Goal: Find specific page/section: Find specific page/section

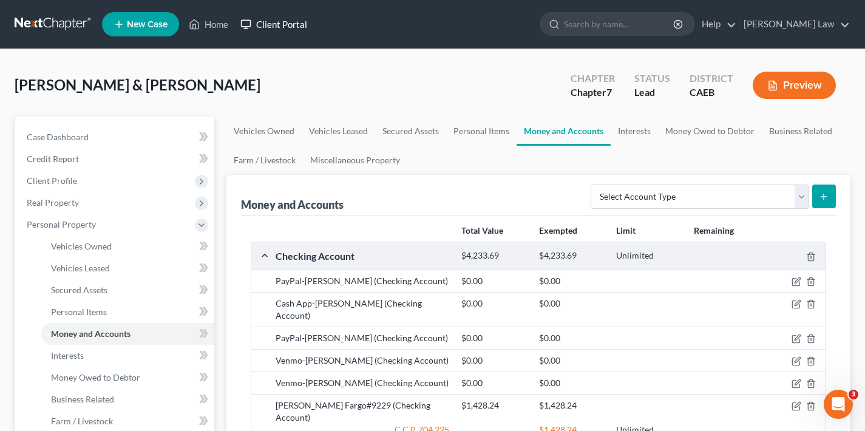
click at [269, 25] on link "Client Portal" at bounding box center [273, 24] width 79 height 22
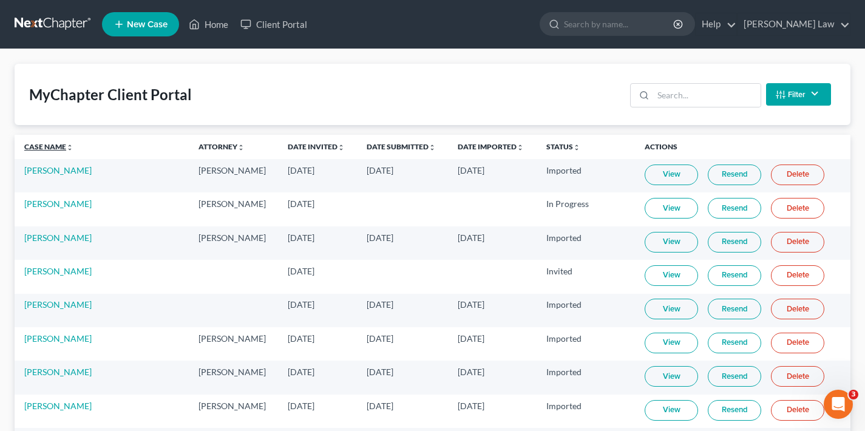
click at [41, 146] on link "Case Name unfold_more expand_more expand_less" at bounding box center [48, 146] width 49 height 9
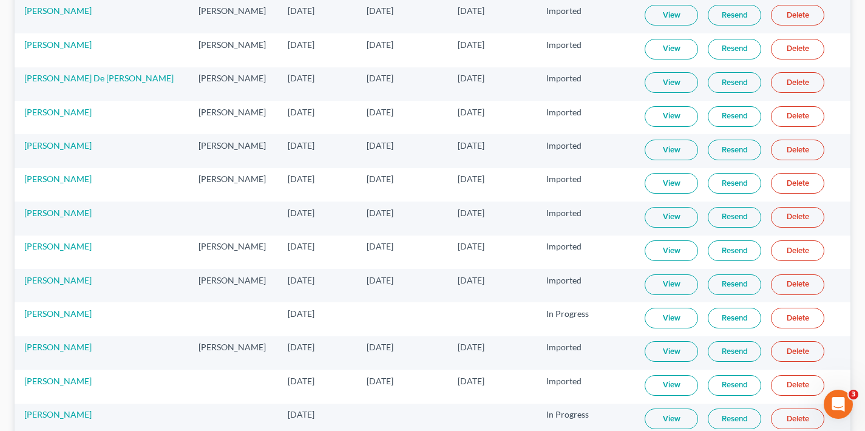
scroll to position [2528, 0]
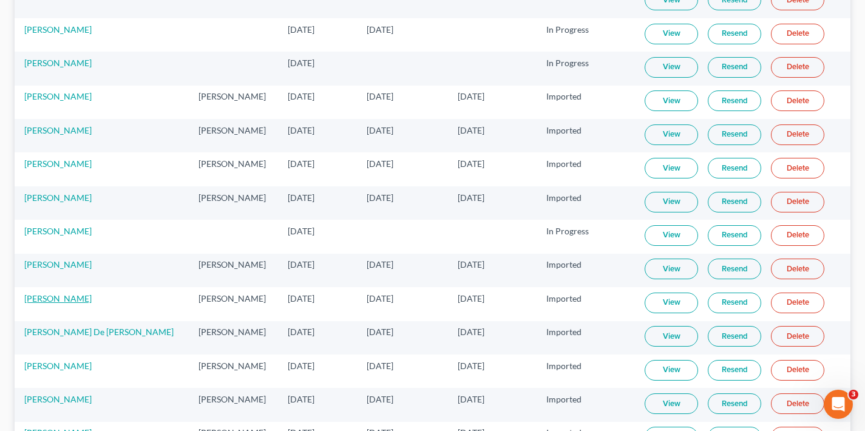
click at [41, 298] on link "[PERSON_NAME]" at bounding box center [57, 298] width 67 height 10
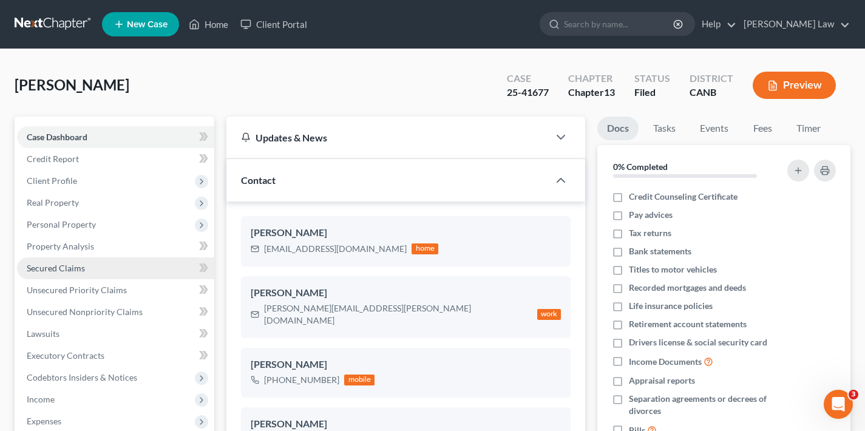
click at [73, 265] on span "Secured Claims" at bounding box center [56, 268] width 58 height 10
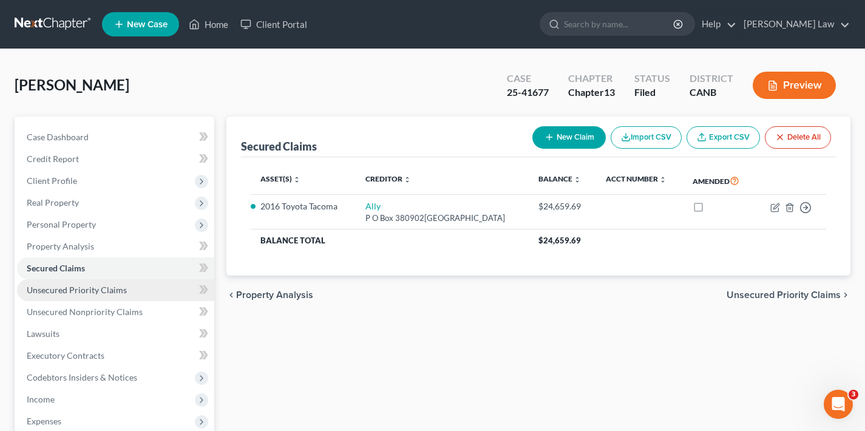
click at [91, 289] on span "Unsecured Priority Claims" at bounding box center [77, 290] width 100 height 10
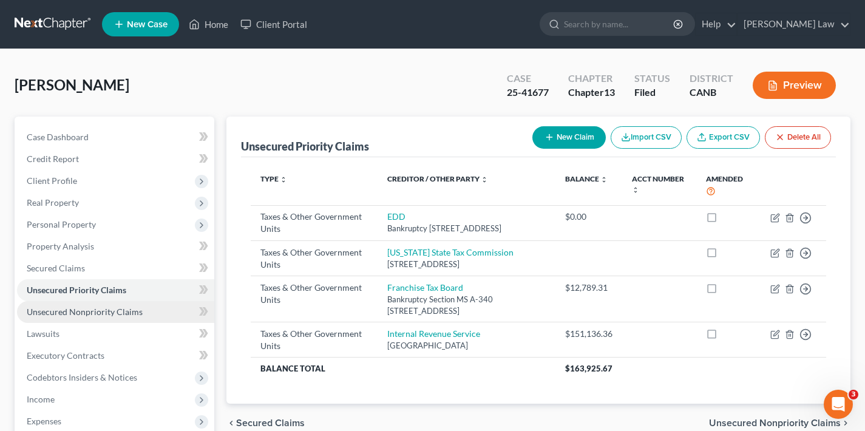
click at [117, 315] on span "Unsecured Nonpriority Claims" at bounding box center [85, 311] width 116 height 10
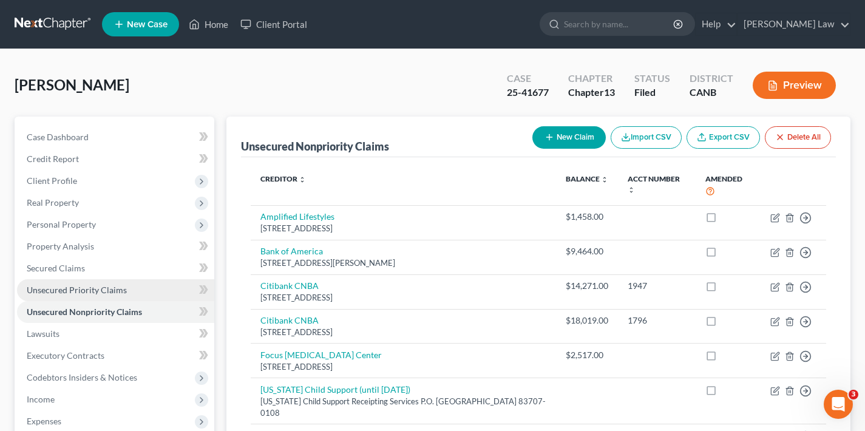
click at [85, 291] on span "Unsecured Priority Claims" at bounding box center [77, 290] width 100 height 10
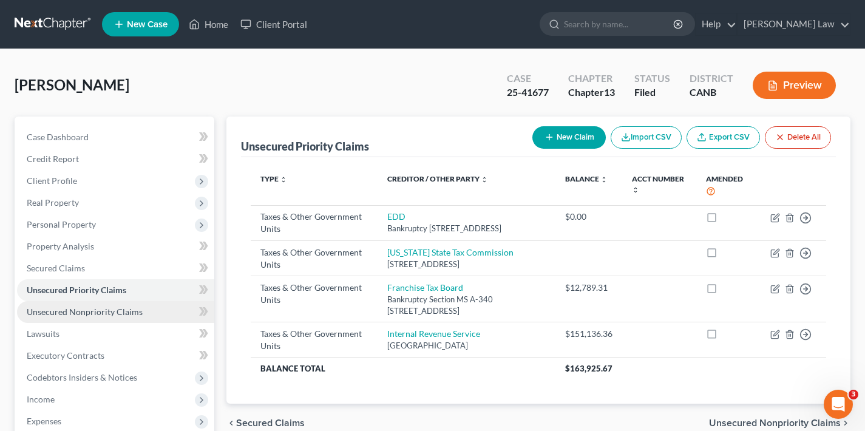
click at [90, 315] on span "Unsecured Nonpriority Claims" at bounding box center [85, 311] width 116 height 10
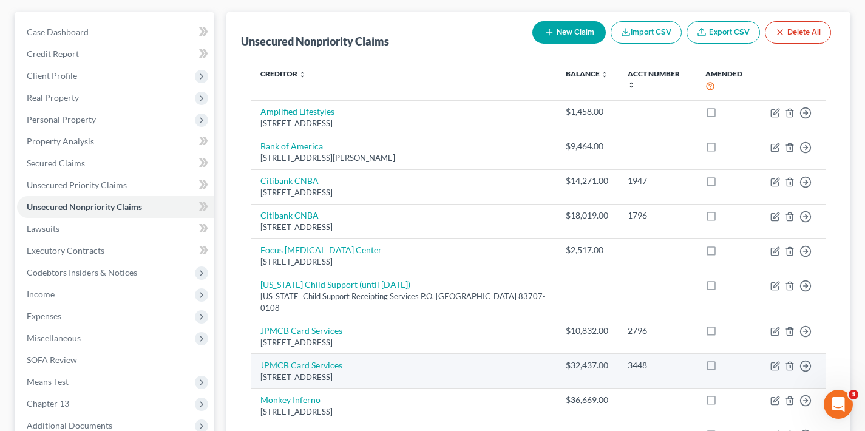
scroll to position [67, 0]
